Goal: Transaction & Acquisition: Obtain resource

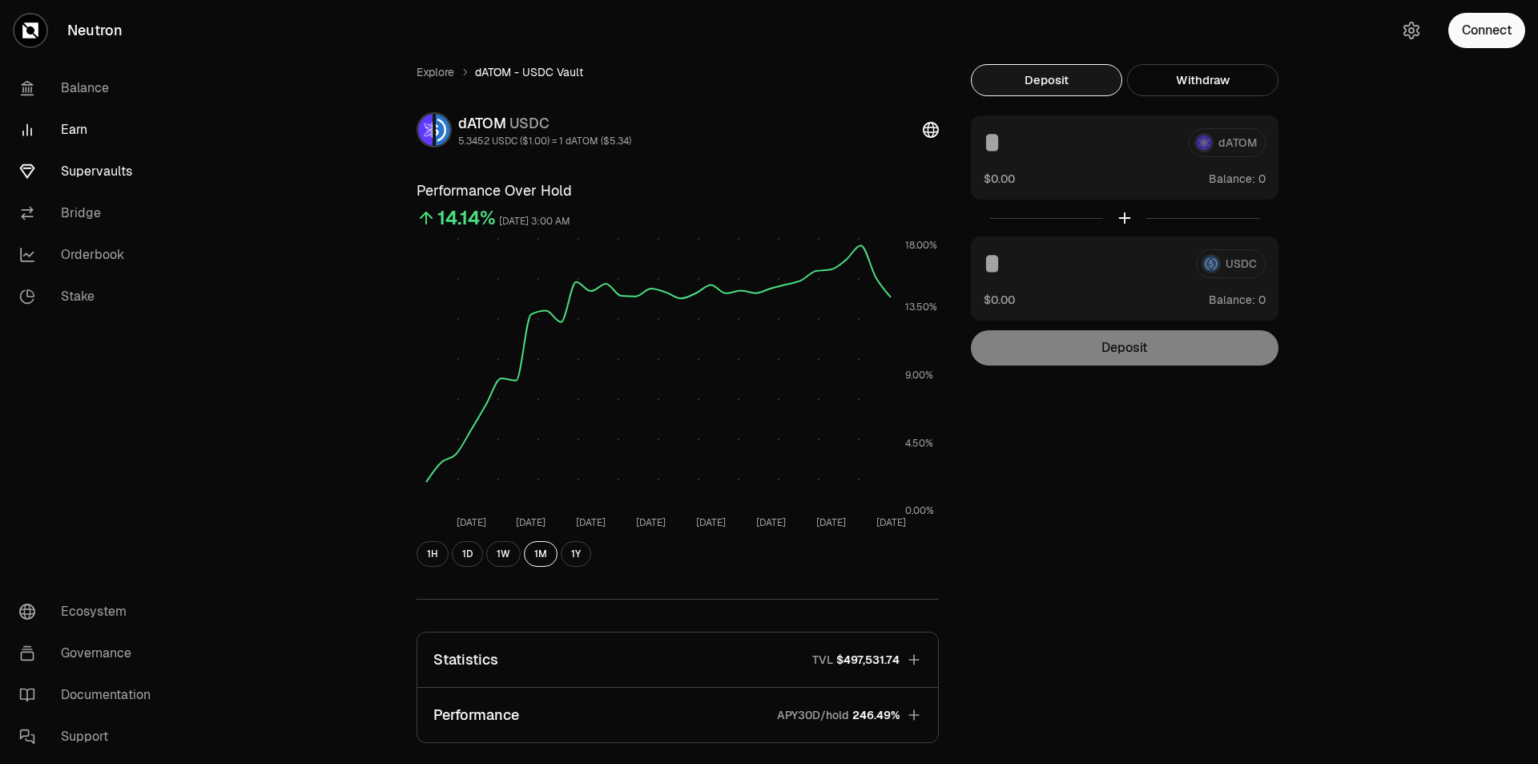
click at [74, 135] on link "Earn" at bounding box center [89, 130] width 167 height 42
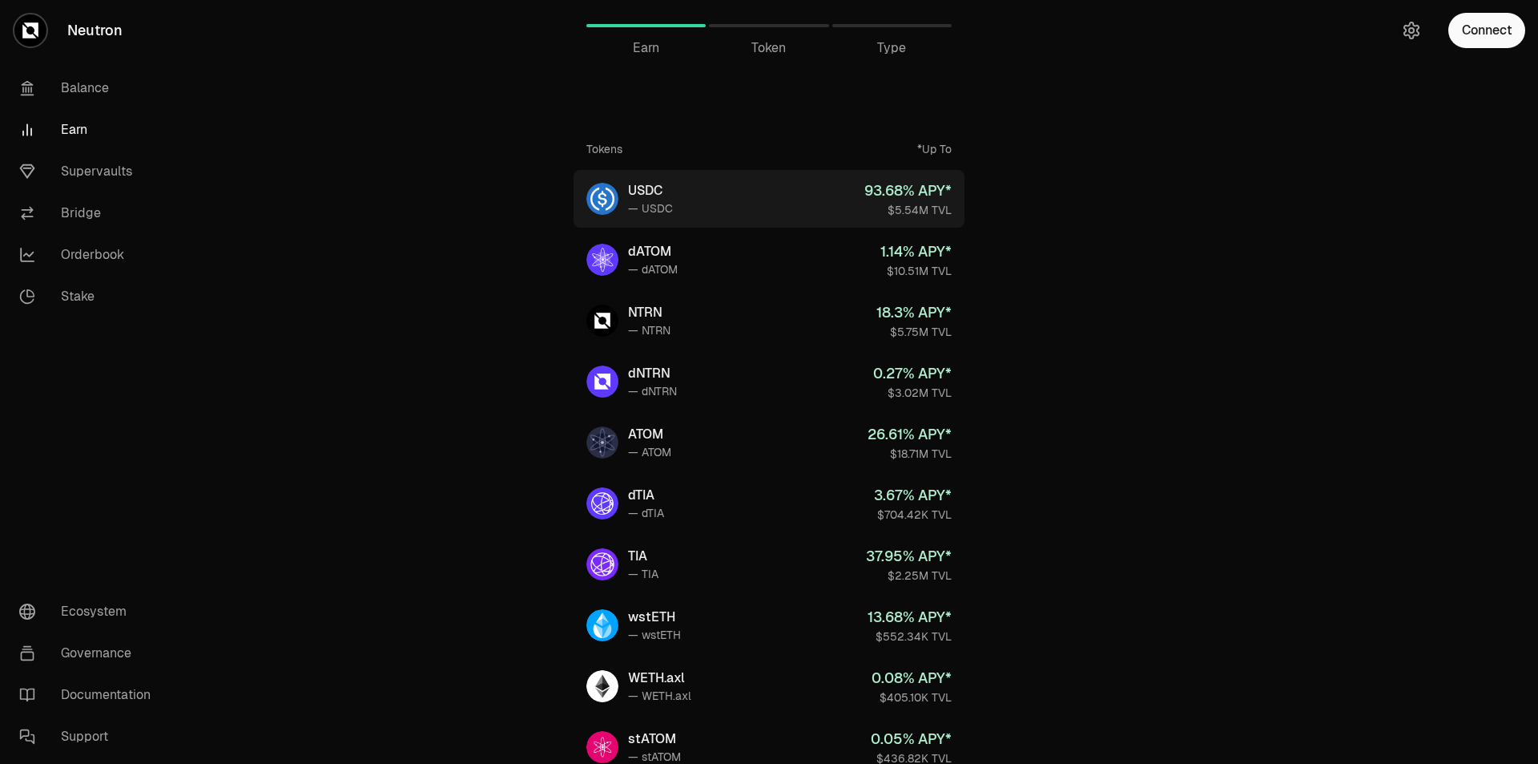
click at [901, 190] on div "93.68 % APY*" at bounding box center [908, 190] width 87 height 22
click at [635, 49] on span "Earn" at bounding box center [646, 47] width 26 height 19
click at [765, 203] on link "USDC — USDC 93.68 % APY* $5.54M TVL" at bounding box center [769, 199] width 391 height 58
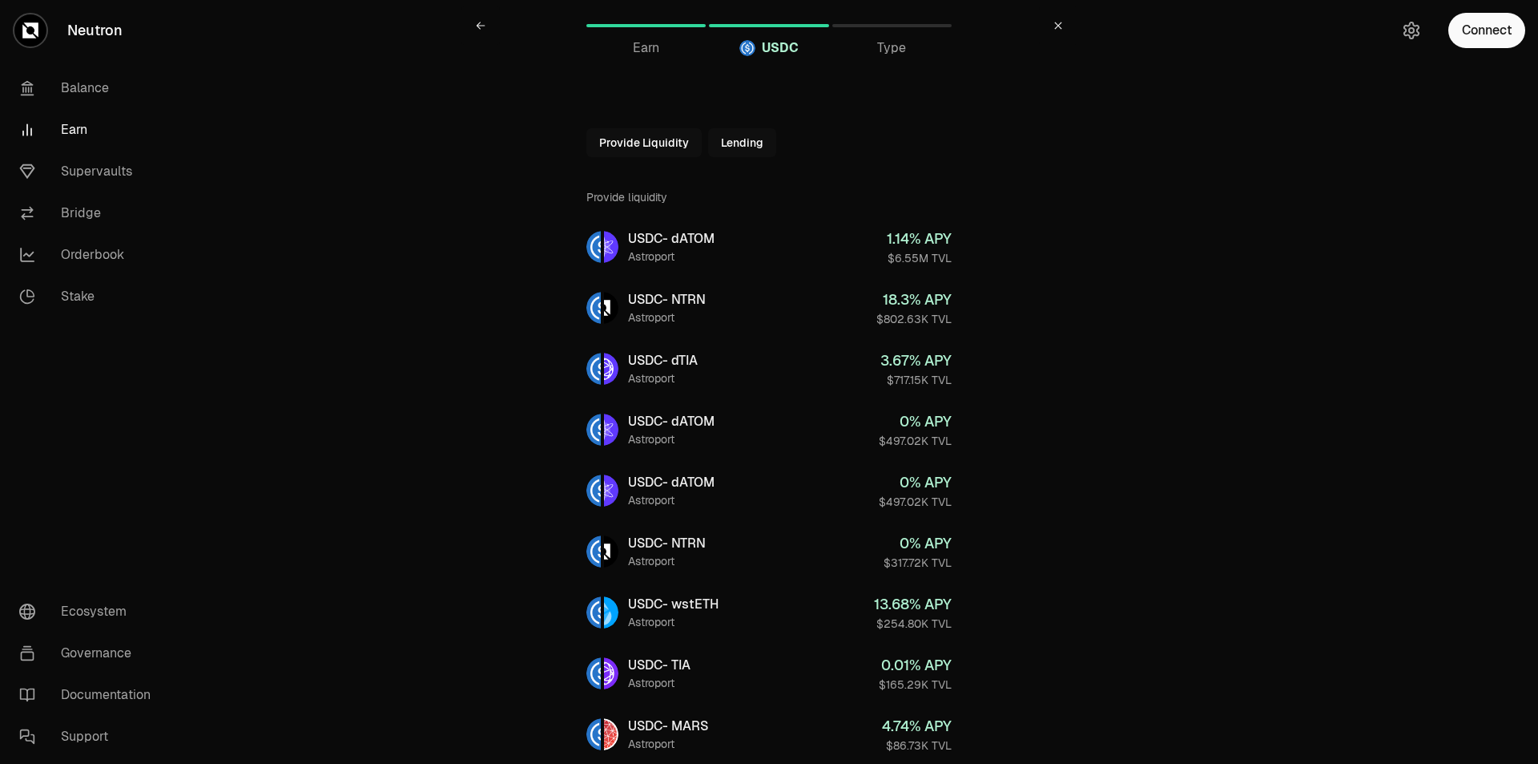
click at [645, 147] on button "Provide Liquidity" at bounding box center [643, 142] width 115 height 29
click at [658, 146] on button "Provide Liquidity" at bounding box center [679, 142] width 115 height 29
click at [598, 142] on icon at bounding box center [601, 142] width 13 height 13
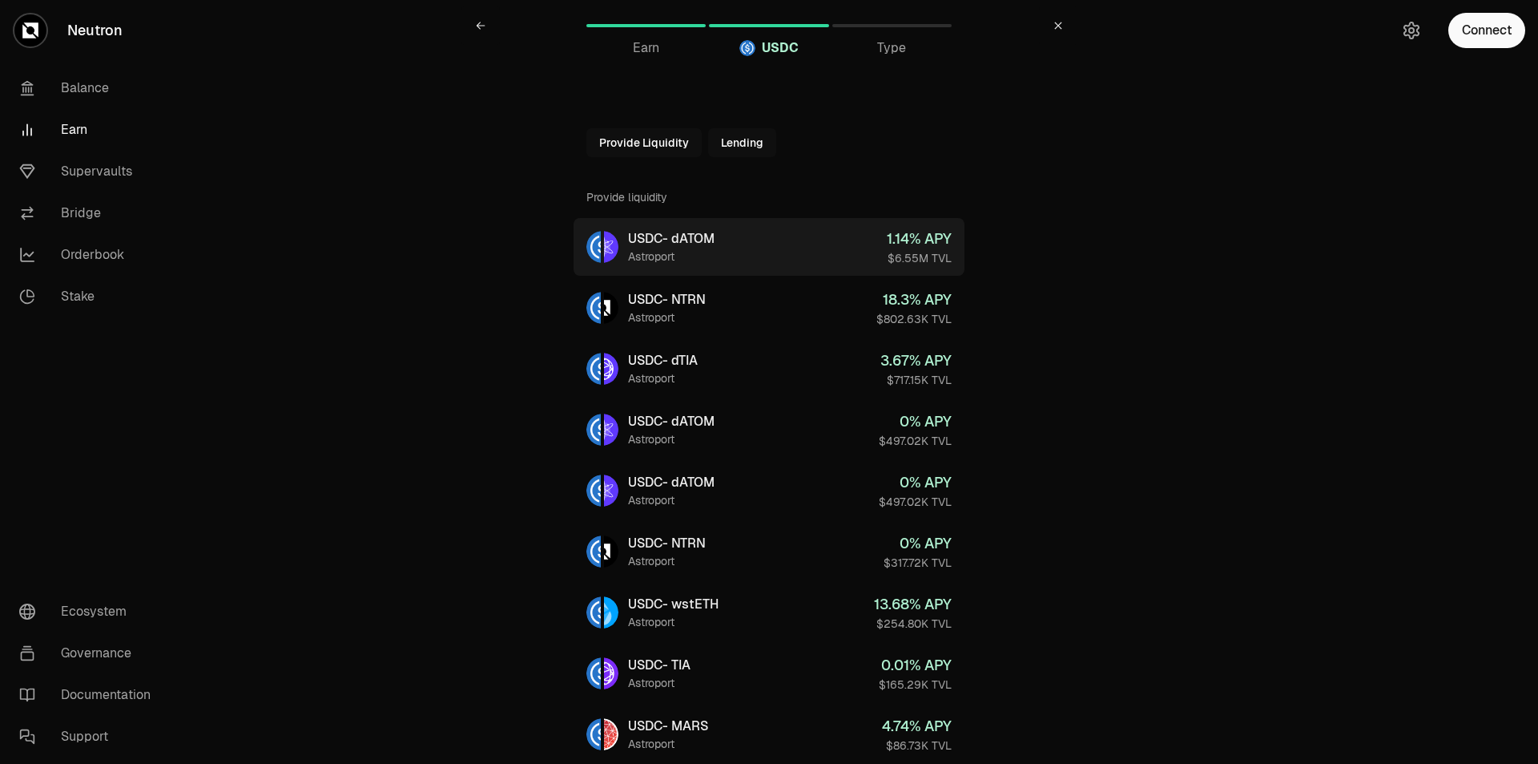
click at [710, 248] on div "Astroport" at bounding box center [671, 256] width 87 height 16
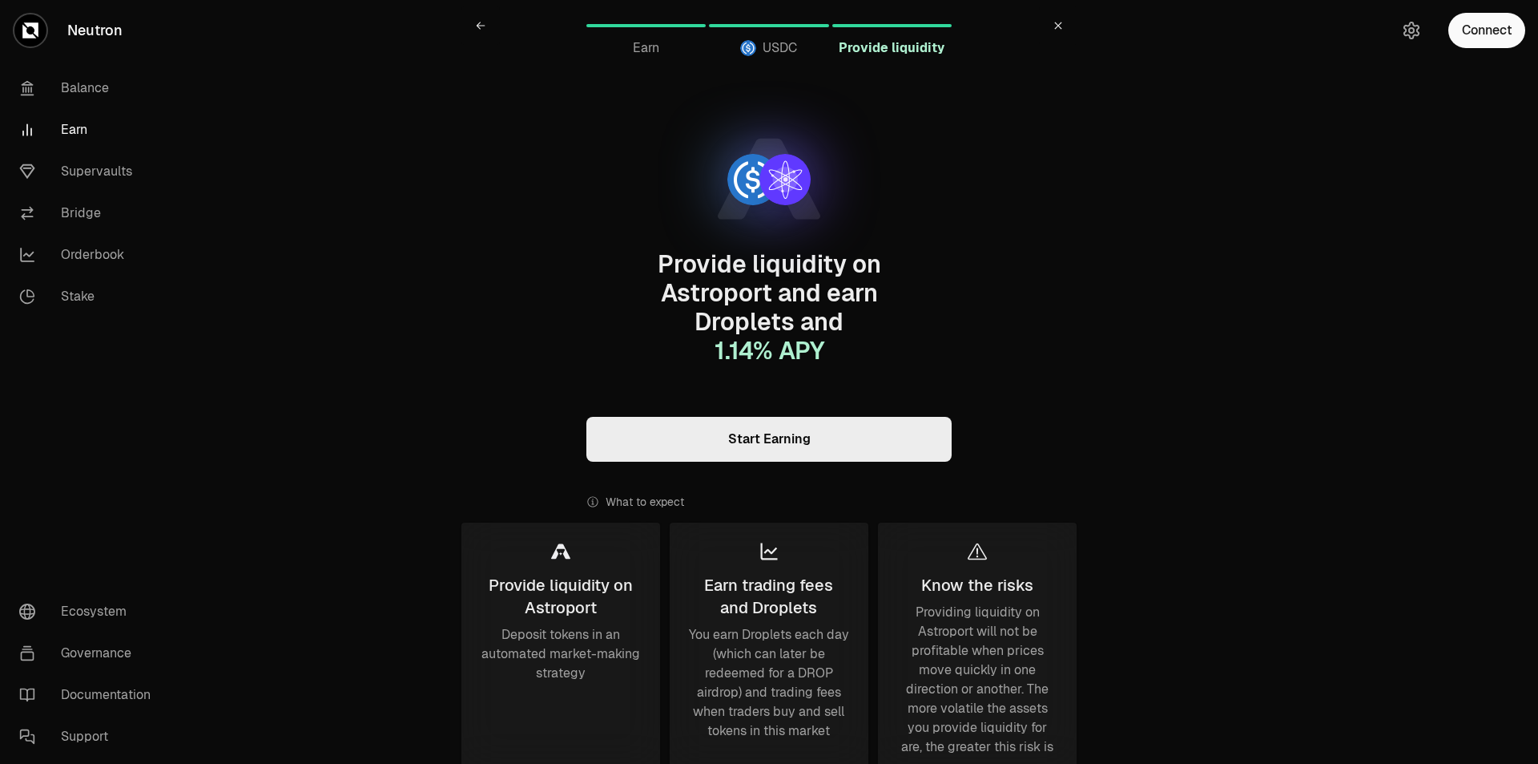
click at [748, 30] on link "USDC" at bounding box center [768, 25] width 119 height 38
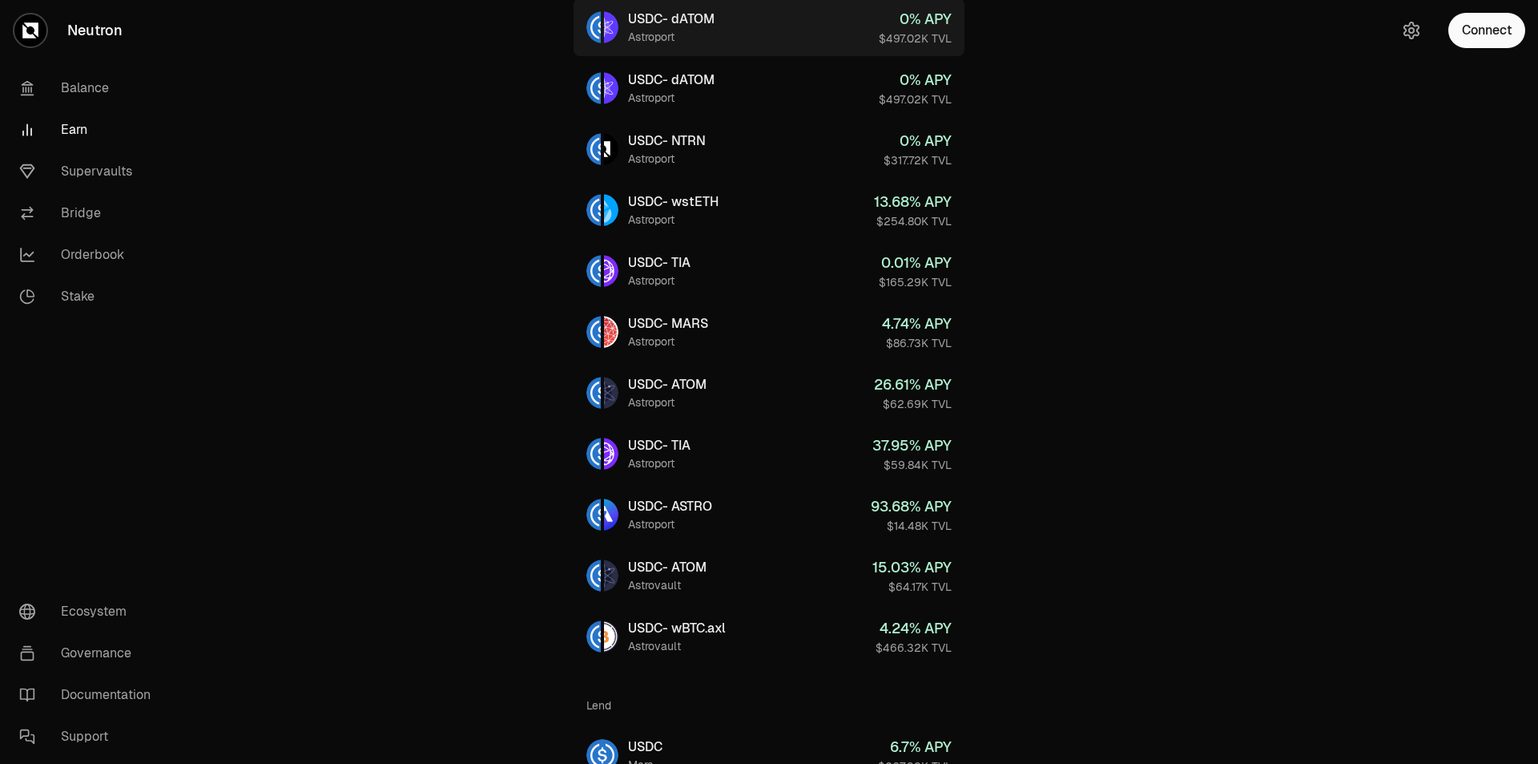
scroll to position [486, 0]
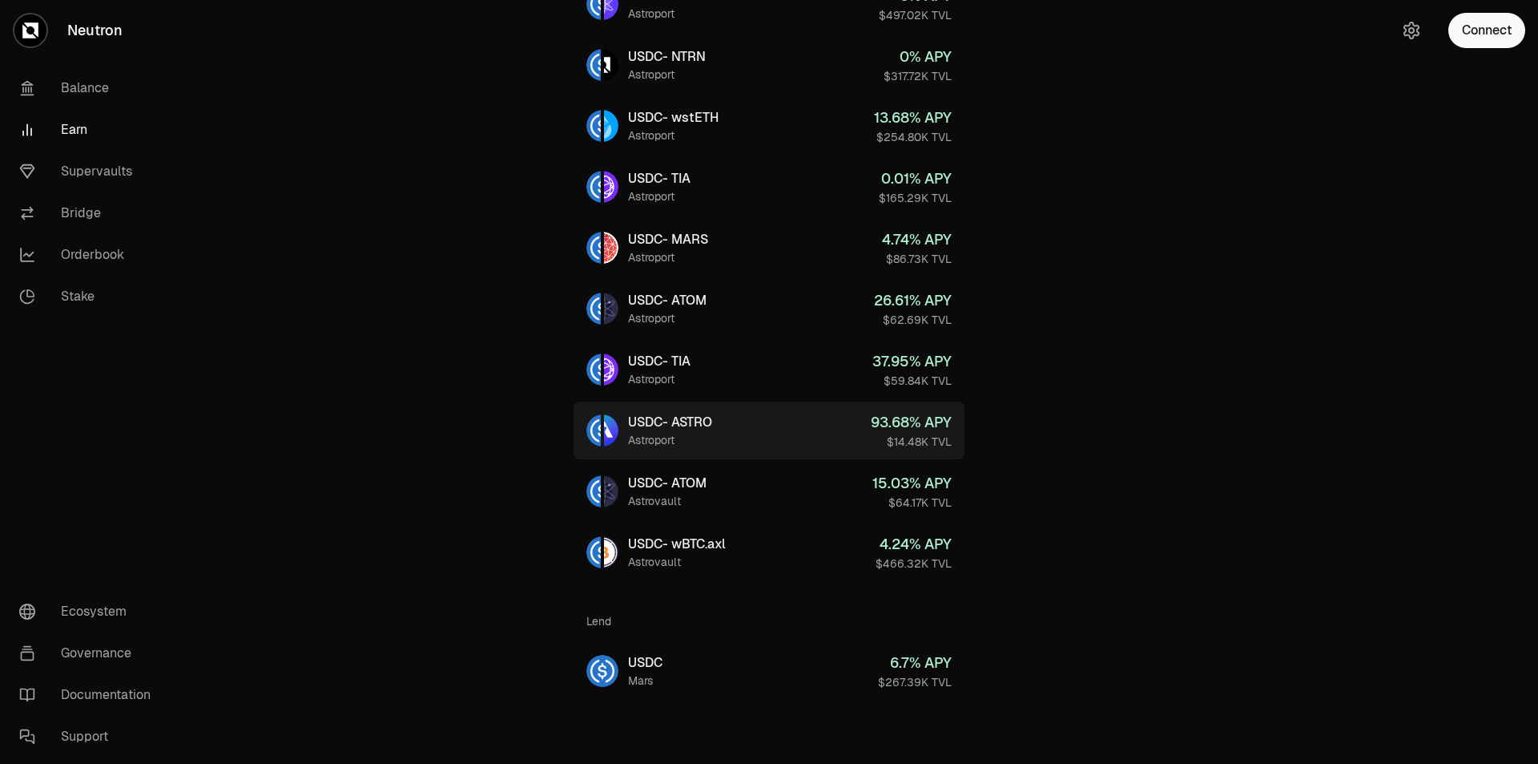
click at [820, 426] on link "USDC - ASTRO Astroport 93.68 % APY $14.48K TVL" at bounding box center [769, 430] width 391 height 58
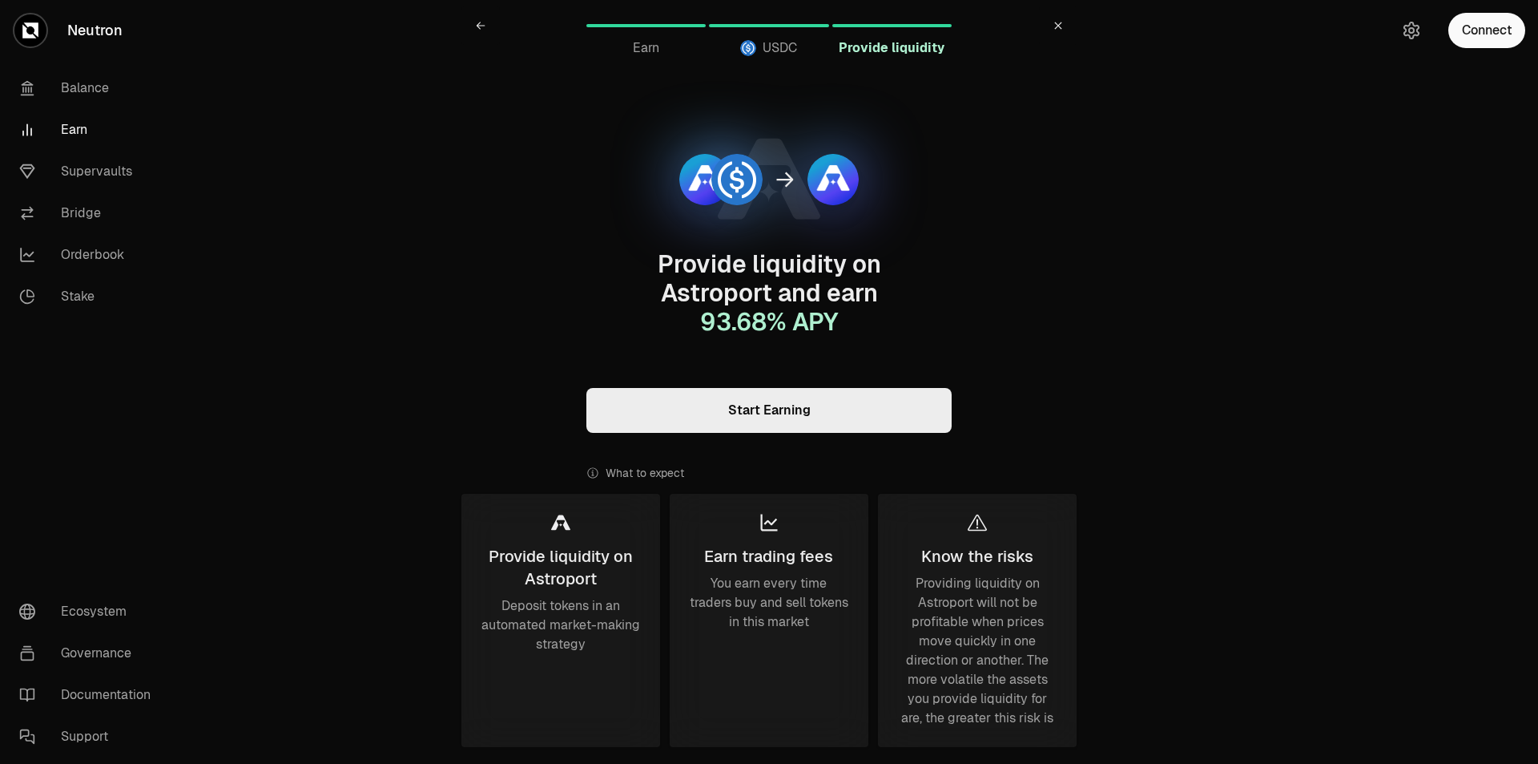
click at [84, 115] on link "Earn" at bounding box center [89, 130] width 167 height 42
click at [92, 86] on link "Balance" at bounding box center [89, 88] width 167 height 42
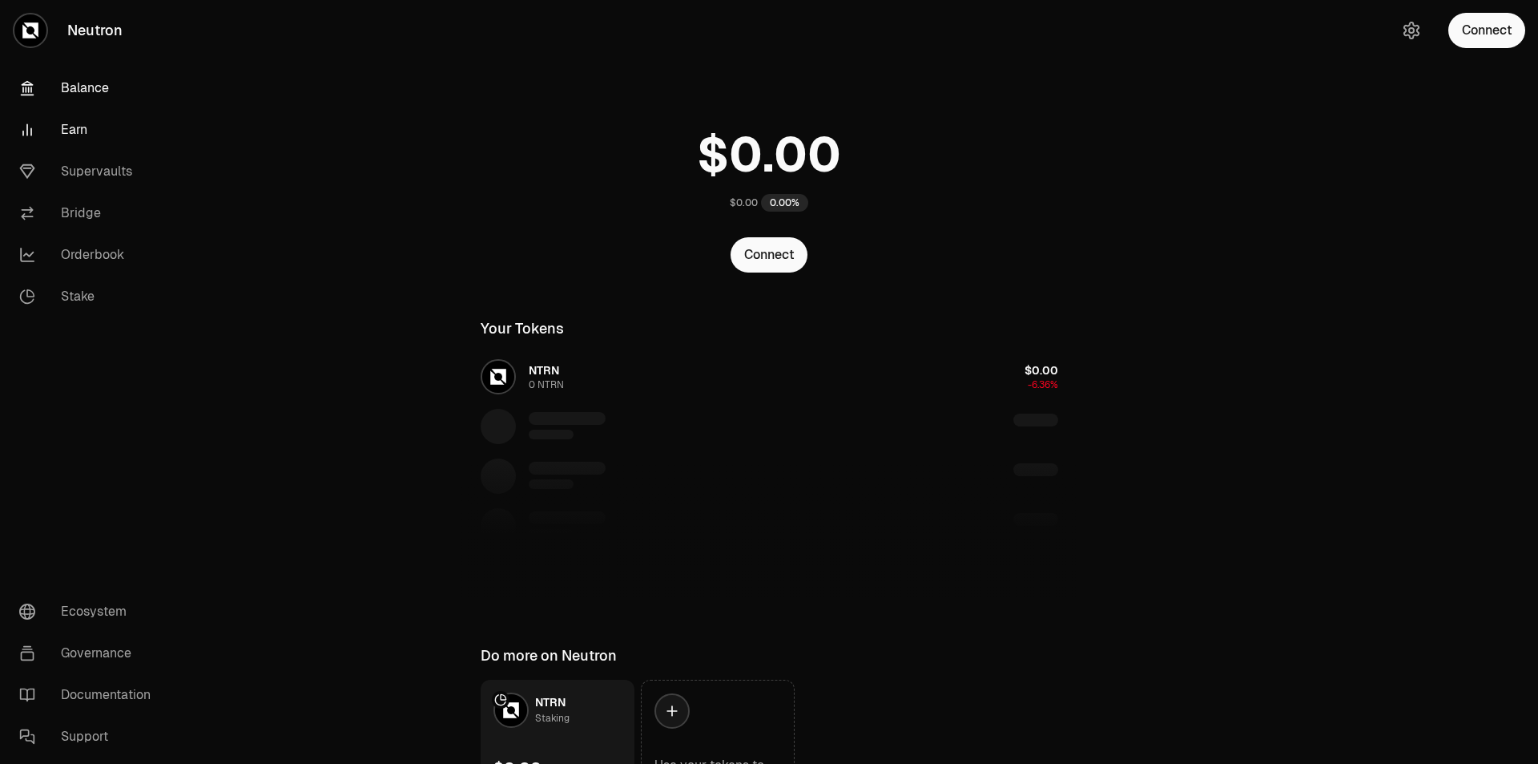
click at [98, 149] on link "Earn" at bounding box center [89, 130] width 167 height 42
click at [100, 172] on link "Supervaults" at bounding box center [89, 172] width 167 height 42
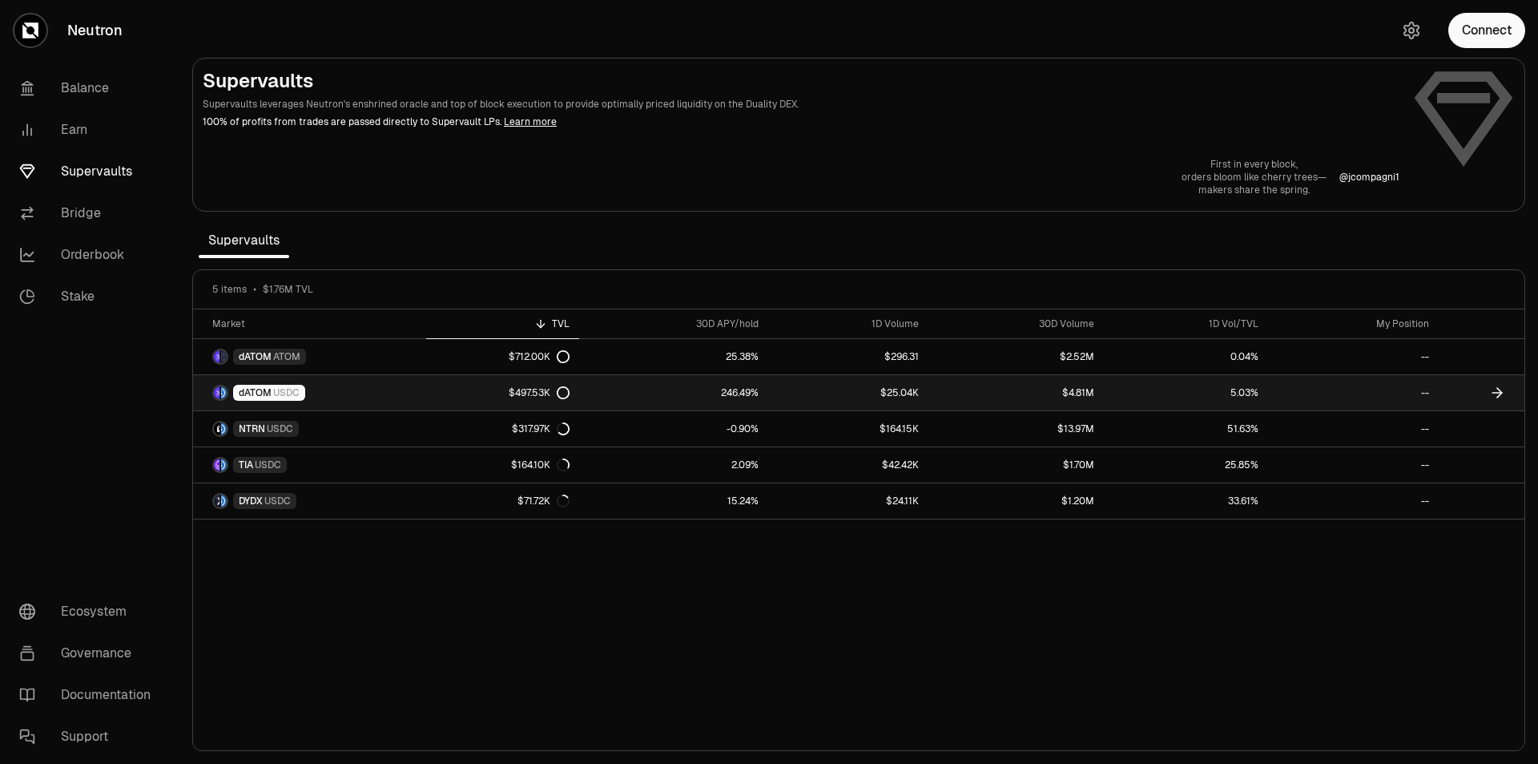
click at [353, 387] on link "dATOM USDC" at bounding box center [309, 392] width 233 height 35
